Goal: Transaction & Acquisition: Subscribe to service/newsletter

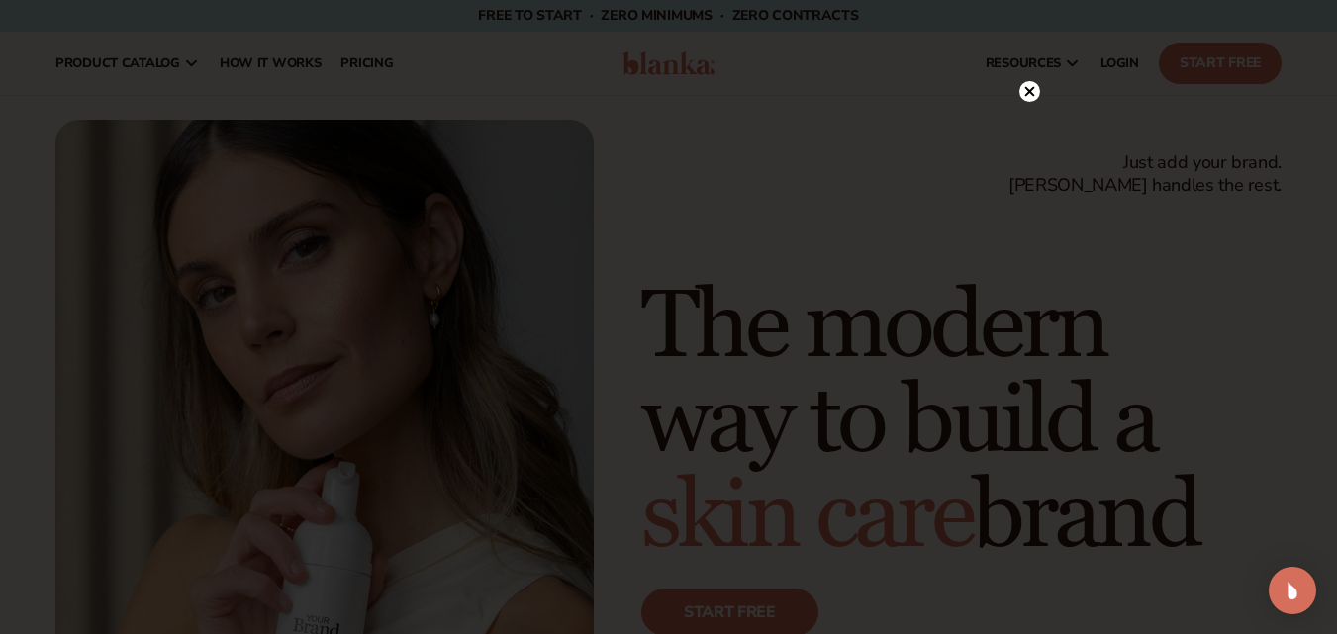
click at [1030, 96] on circle at bounding box center [1030, 91] width 21 height 21
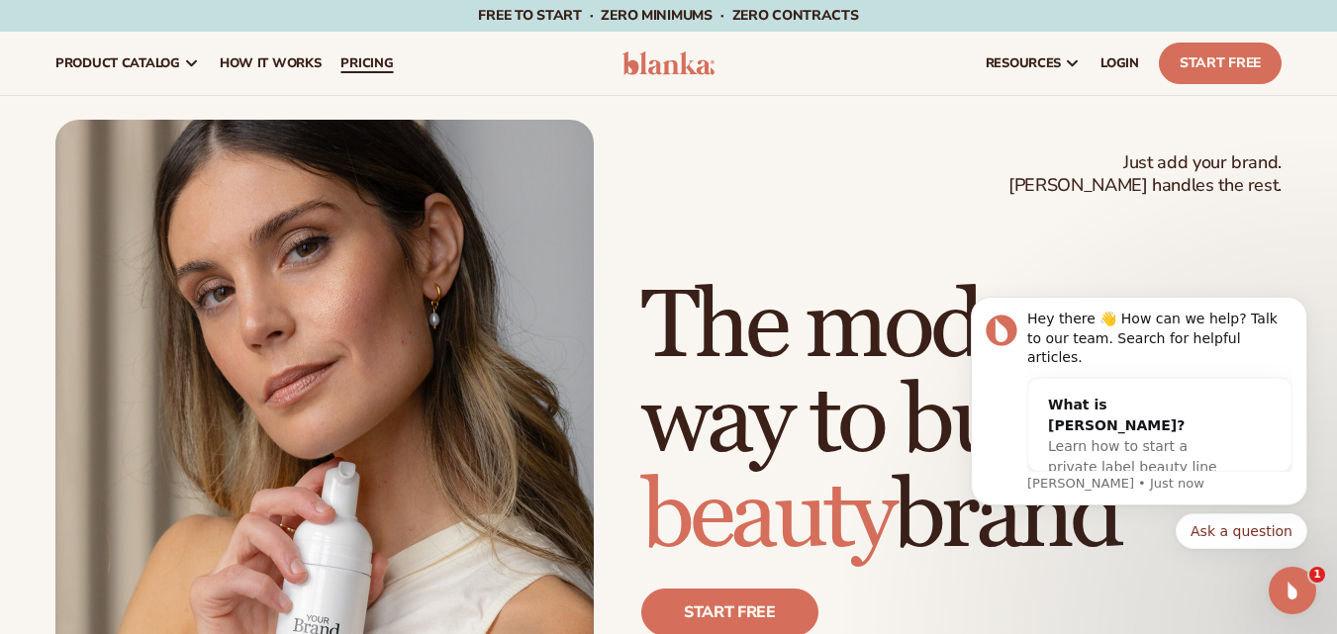
click at [365, 72] on link "pricing" at bounding box center [367, 63] width 72 height 63
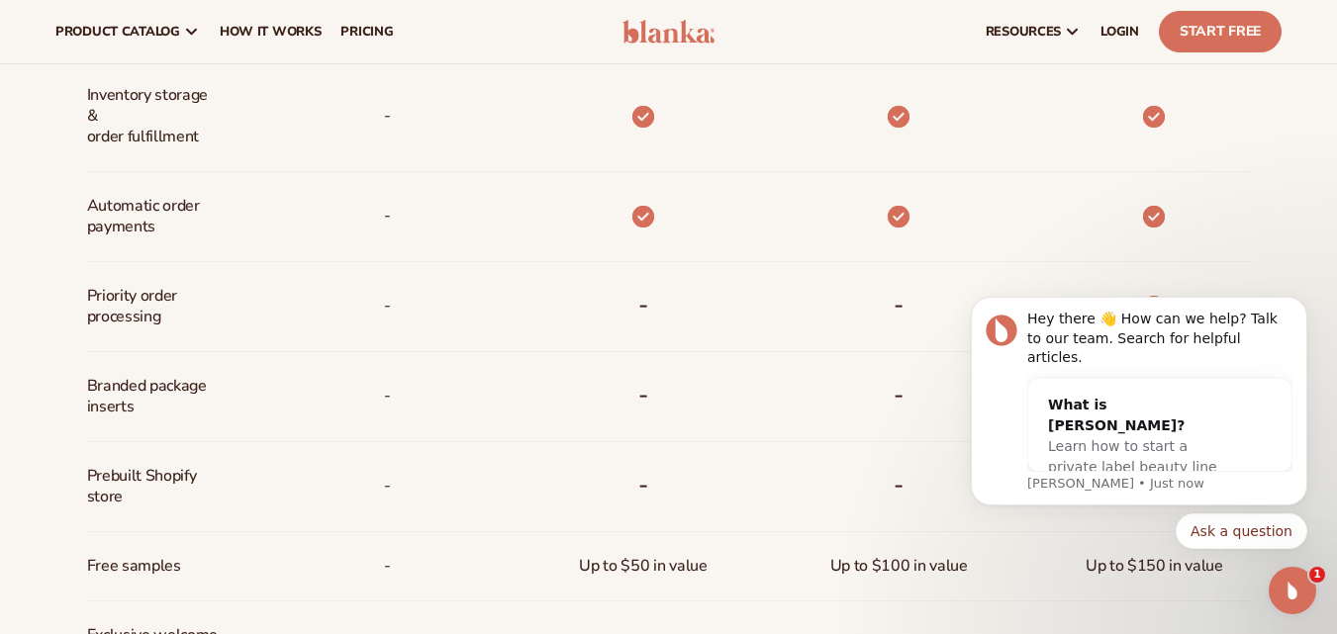
scroll to position [977, 0]
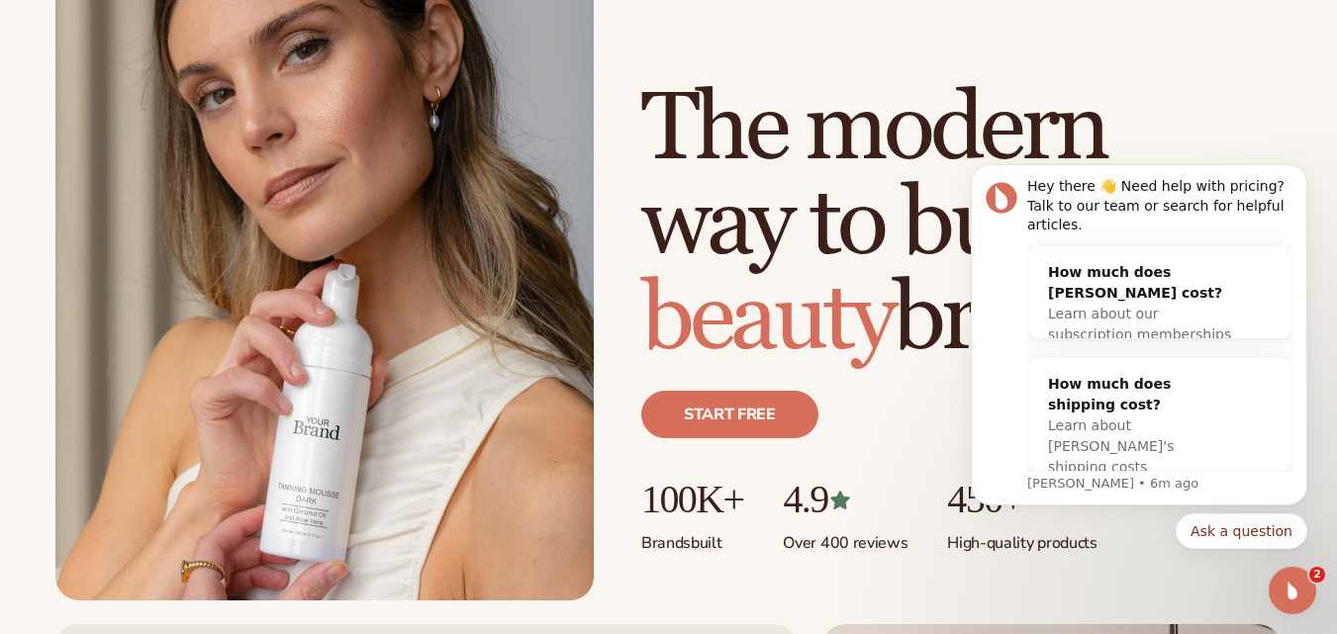
click at [2, 280] on div "Just add your brand. Blanka handles the rest. beauty,skin care,wellness,makeup …" at bounding box center [668, 261] width 1337 height 679
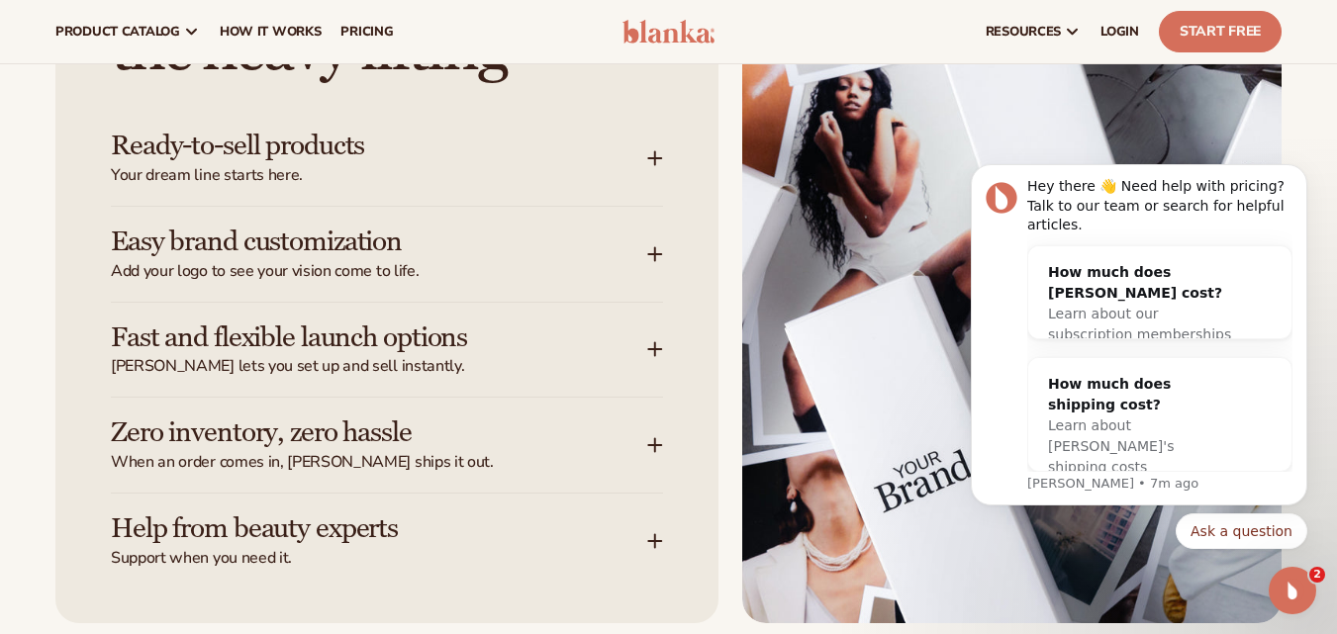
scroll to position [2376, 0]
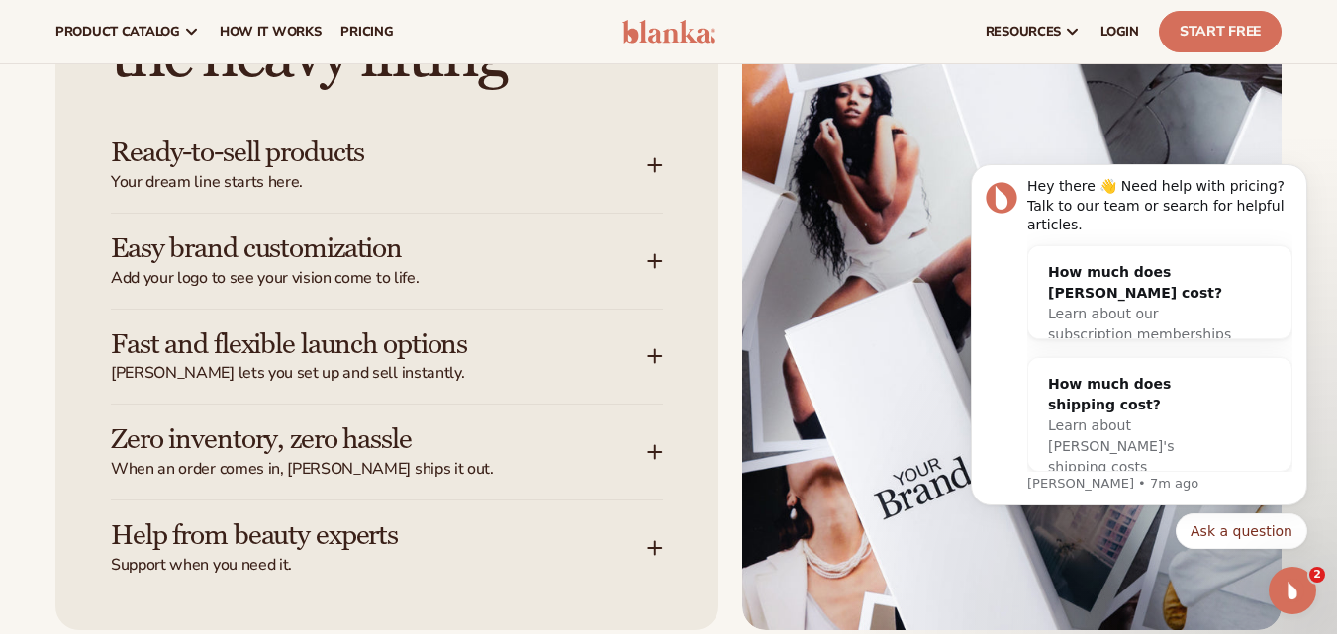
click at [381, 171] on div "Ready-to-sell products Your dream line starts here." at bounding box center [379, 165] width 537 height 55
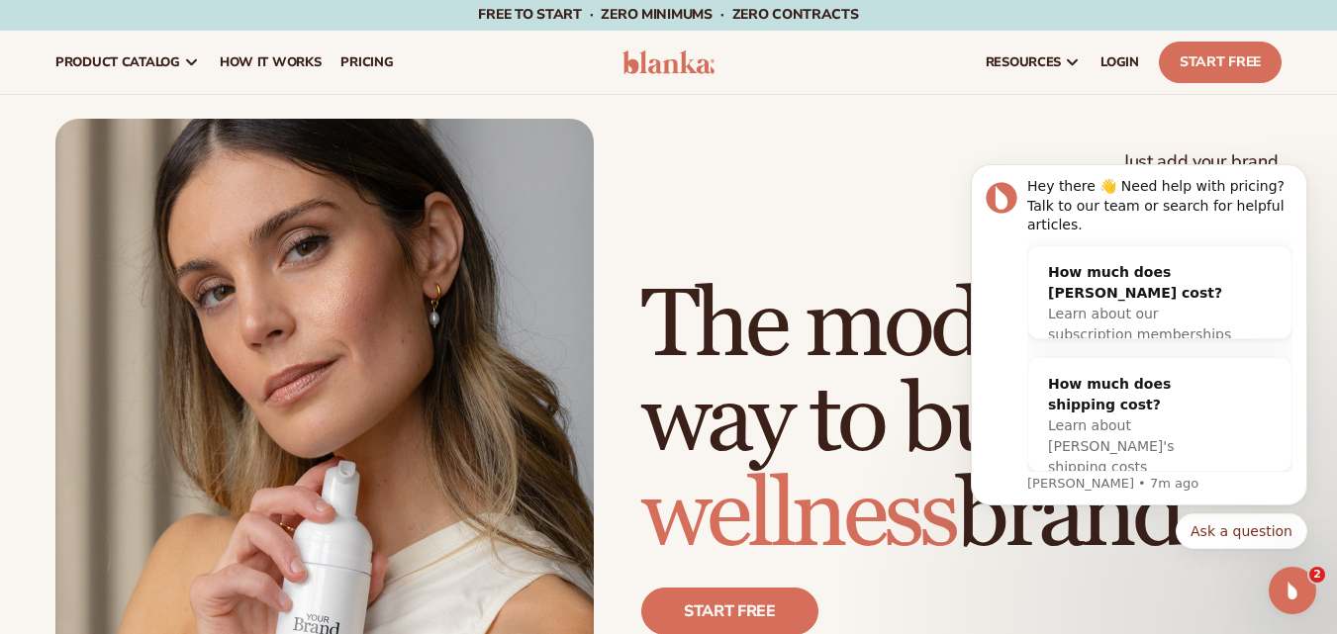
scroll to position [0, 0]
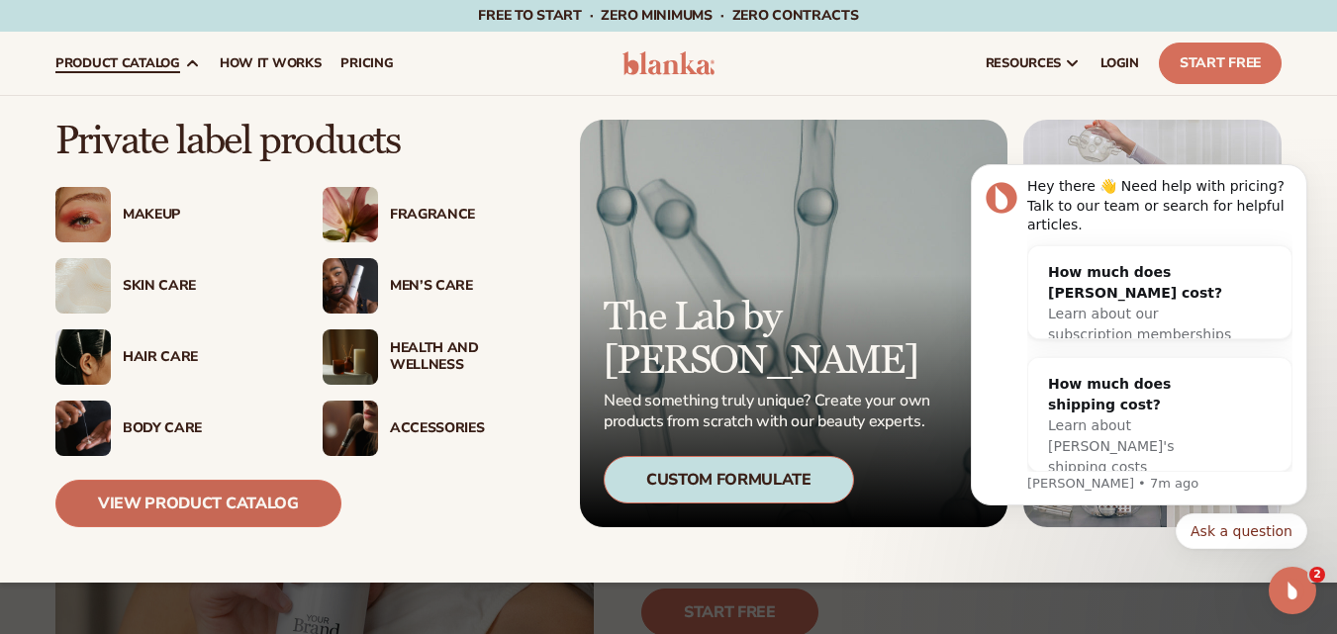
click at [245, 501] on link "View Product Catalog" at bounding box center [198, 504] width 286 height 48
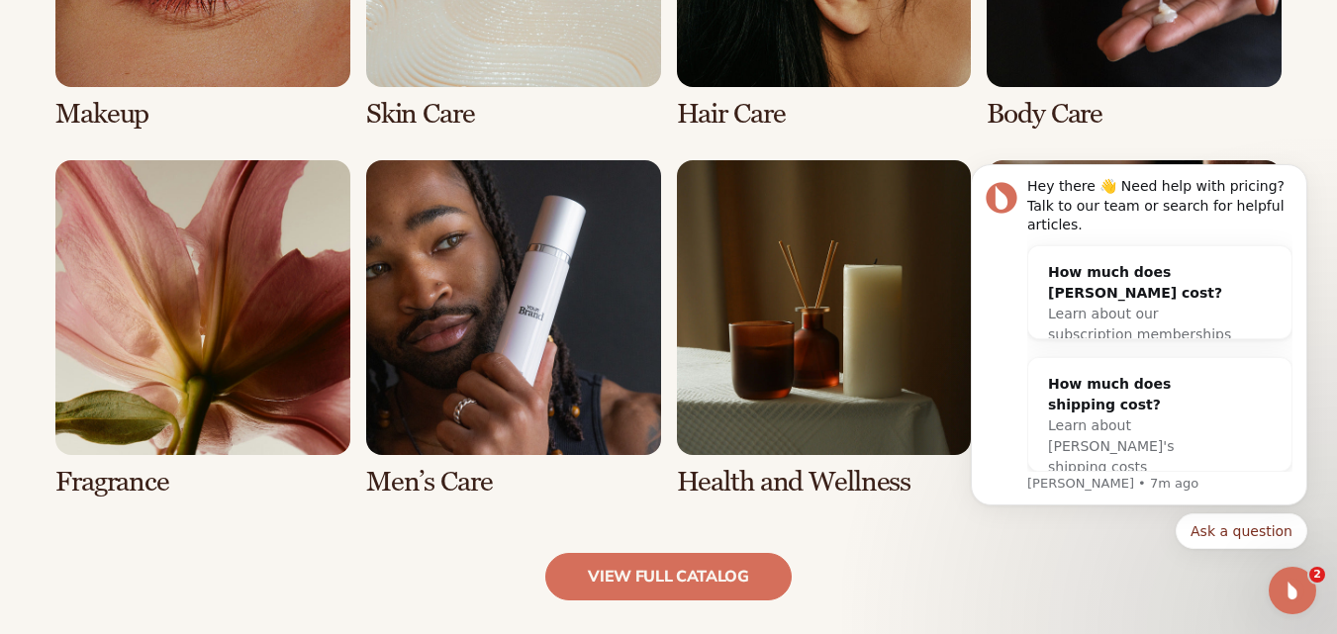
scroll to position [1881, 0]
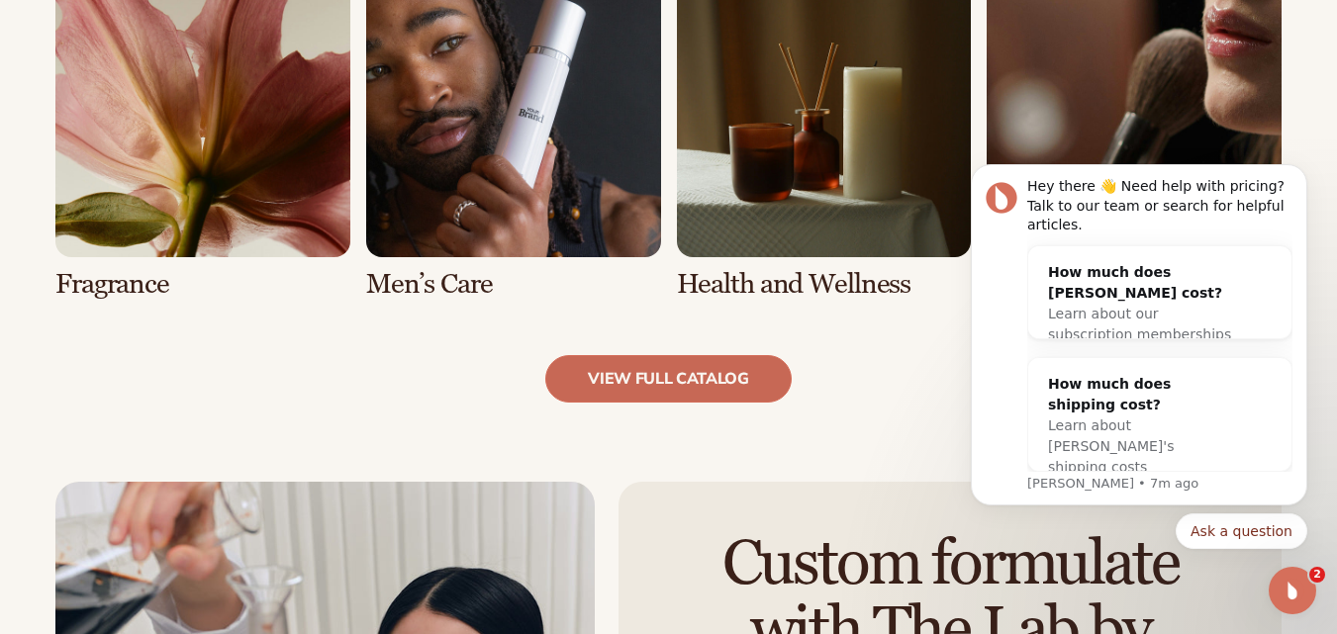
click at [698, 384] on link "view full catalog" at bounding box center [668, 379] width 246 height 48
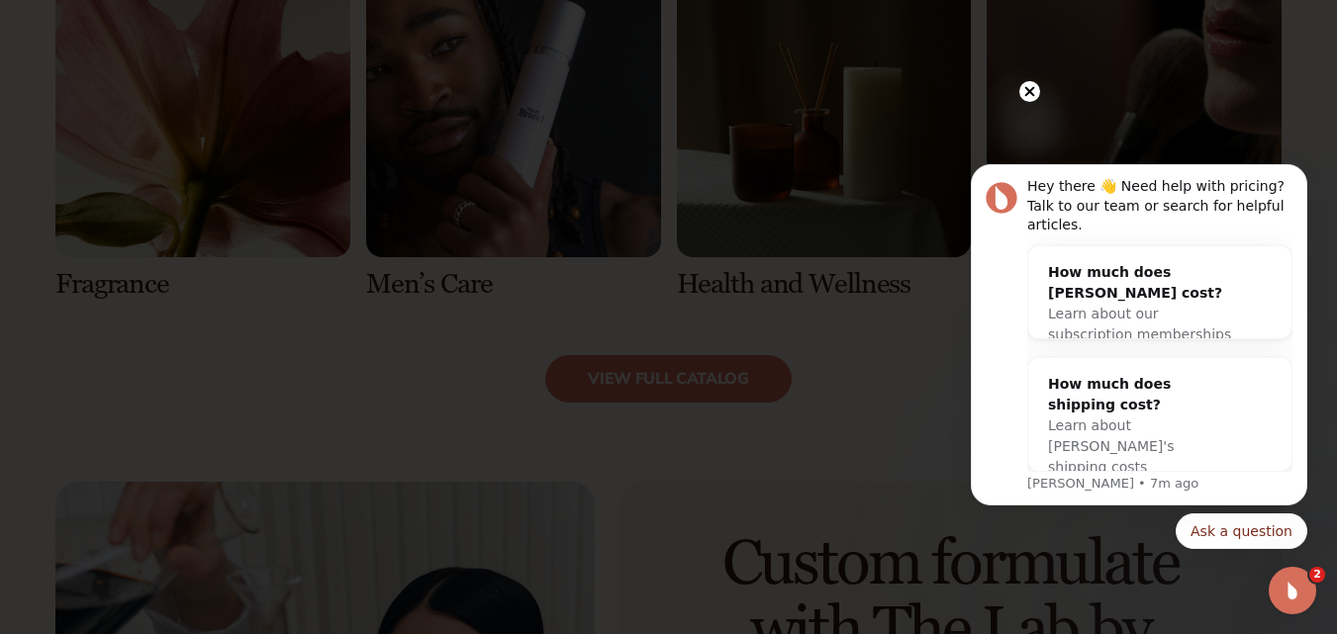
click at [1028, 91] on icon at bounding box center [1030, 92] width 10 height 10
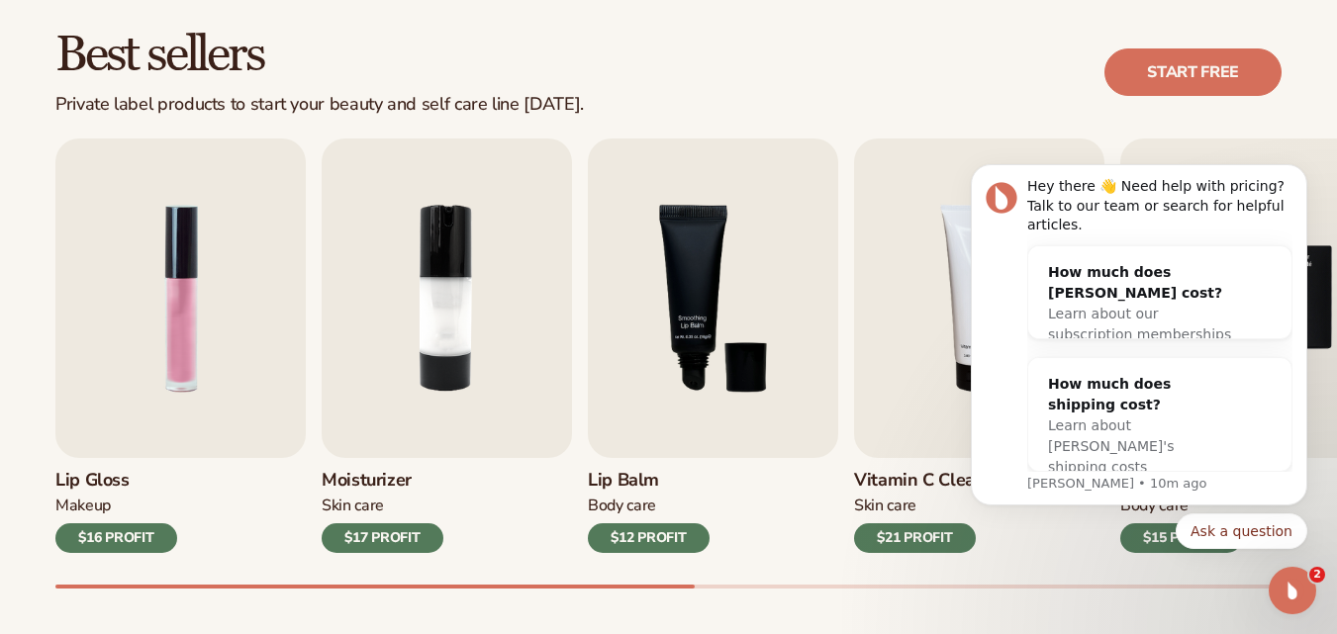
scroll to position [594, 0]
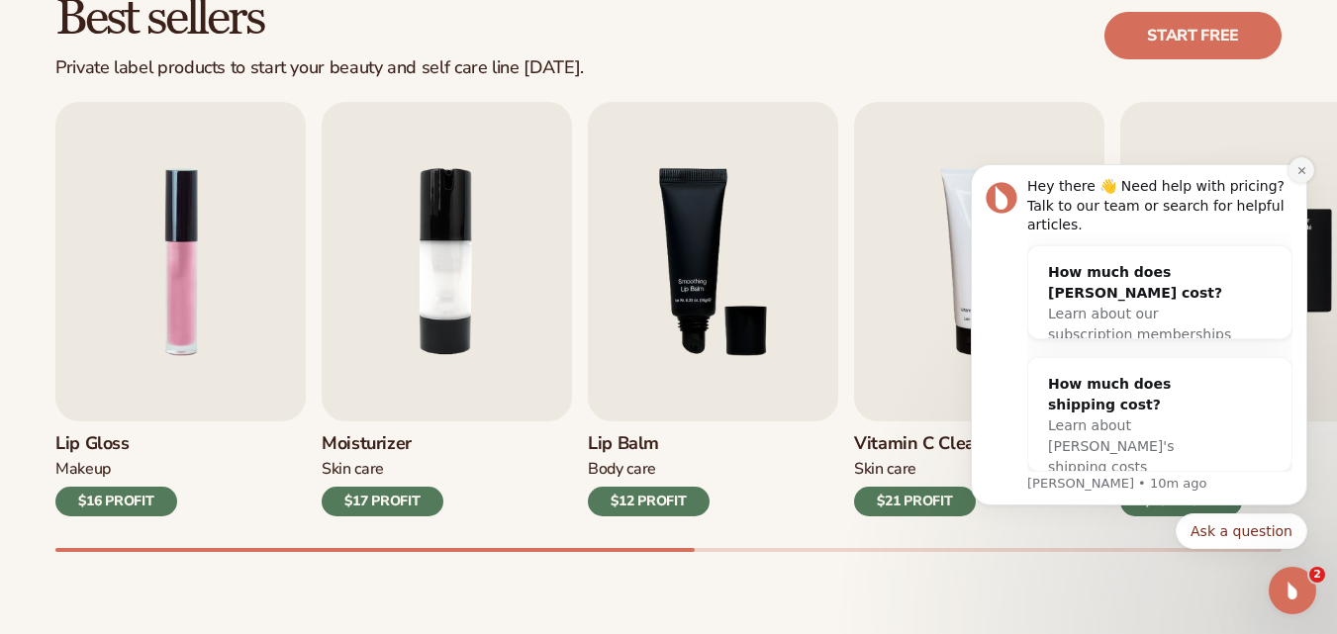
click at [1305, 176] on icon "Dismiss notification" at bounding box center [1302, 170] width 11 height 11
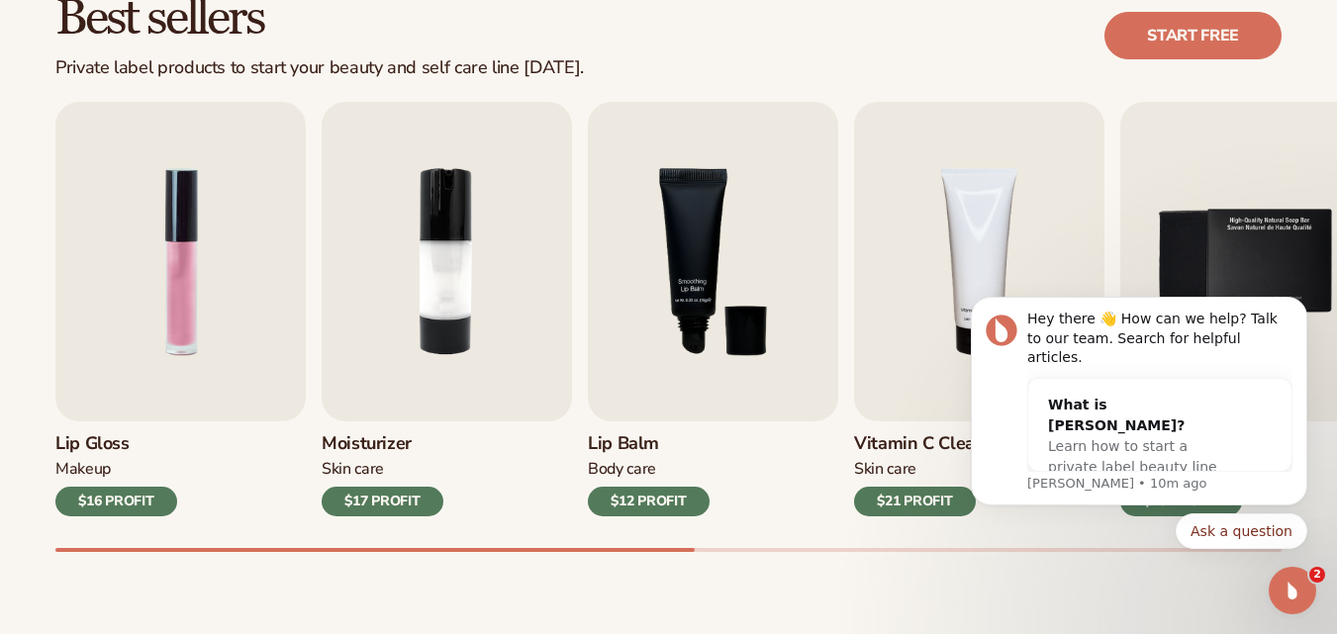
click at [1085, 614] on div "Best sellers Private label products to start your beauty and self care line tod…" at bounding box center [668, 293] width 1337 height 710
click at [1167, 44] on link "Start free" at bounding box center [1193, 36] width 177 height 48
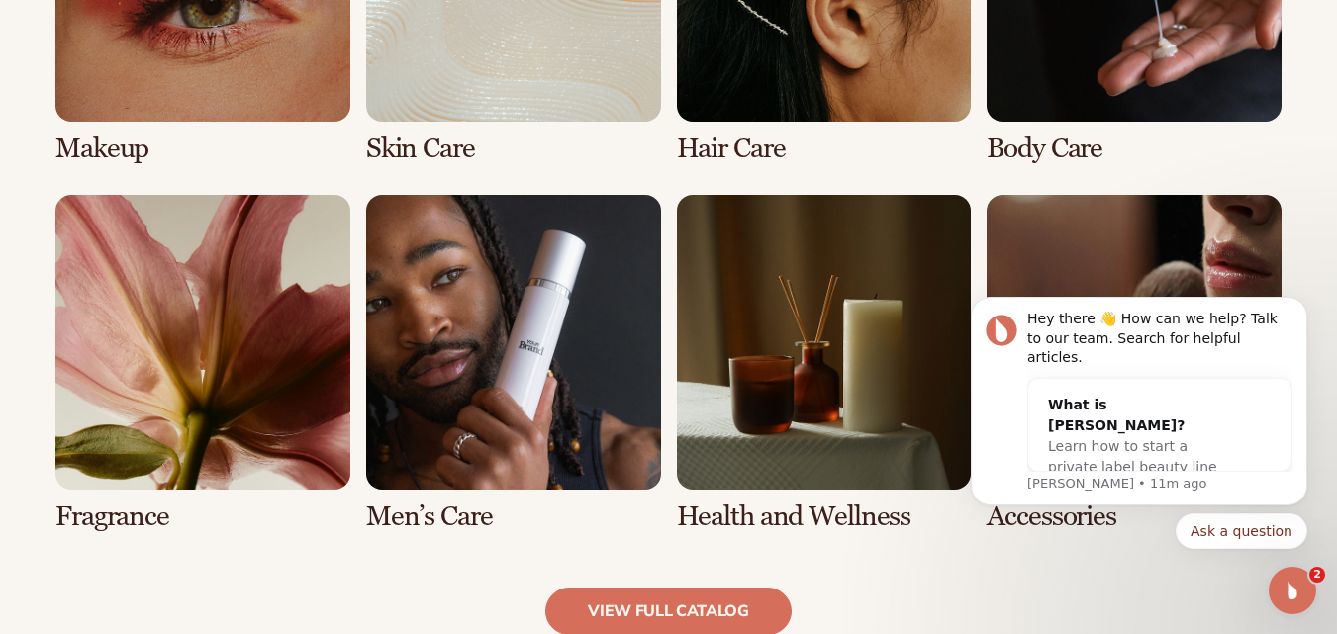
scroll to position [1683, 0]
